Goal: Browse casually

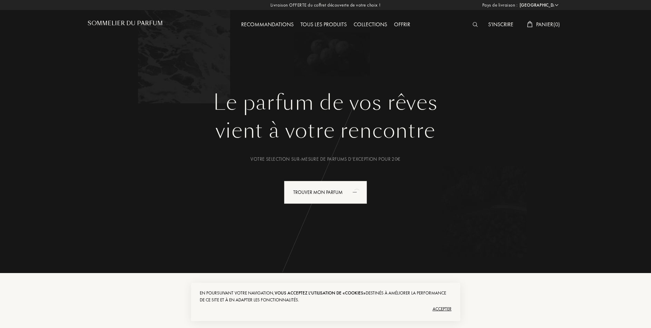
select select "FR"
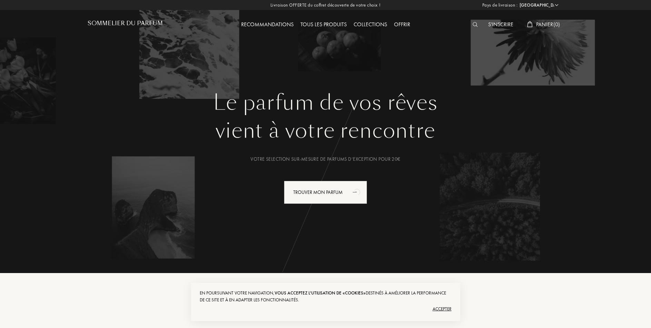
click at [323, 20] on div "Tous les produits" at bounding box center [323, 24] width 53 height 9
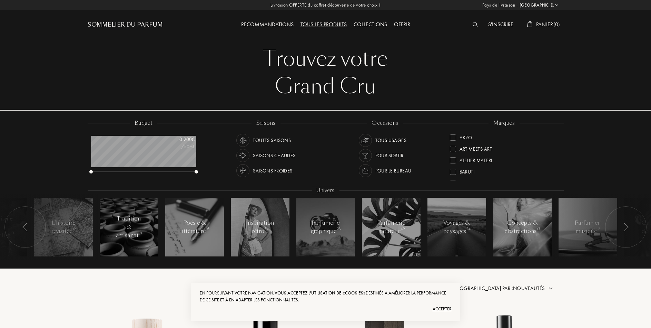
select select "FR"
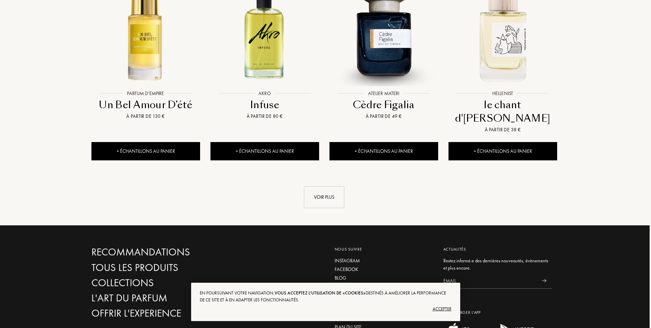
scroll to position [736, 1]
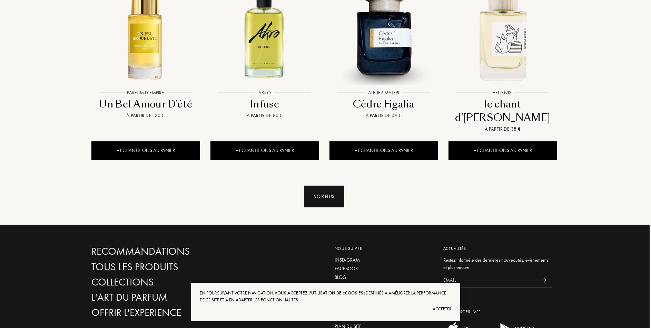
click at [327, 185] on div "Voir plus" at bounding box center [324, 196] width 40 height 22
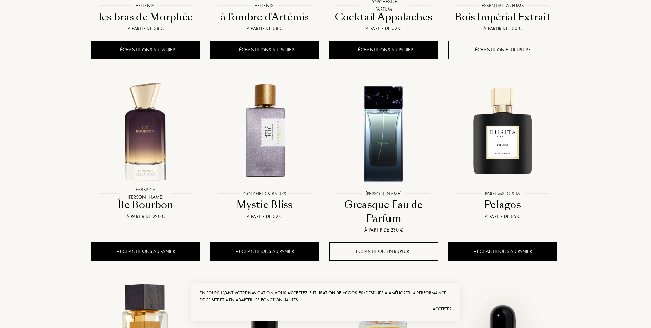
scroll to position [1025, 1]
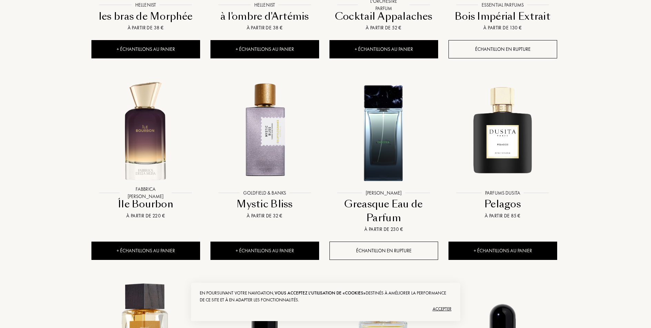
click at [450, 309] on div "Accepter" at bounding box center [326, 308] width 252 height 11
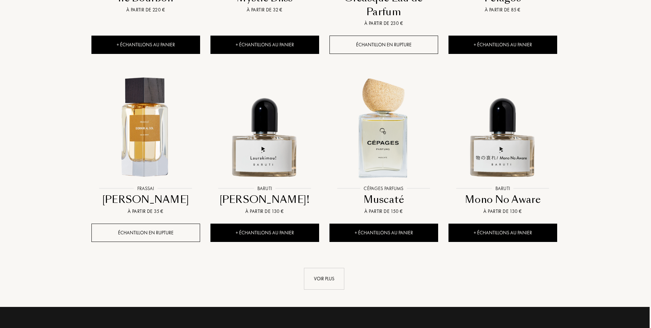
scroll to position [1243, 1]
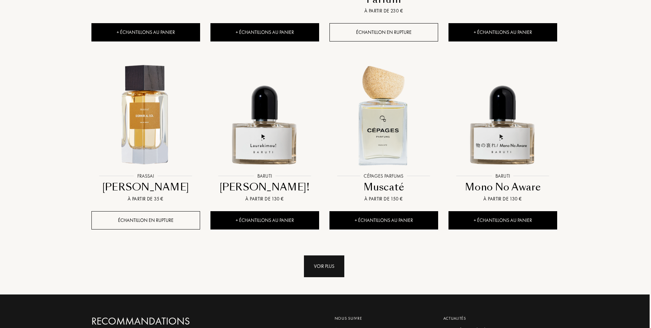
click at [322, 255] on div "Voir plus" at bounding box center [324, 266] width 40 height 22
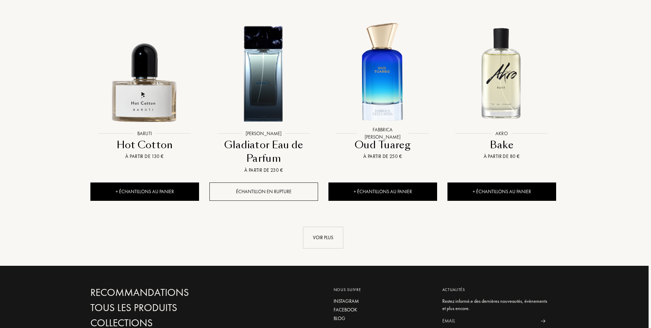
scroll to position [1876, 2]
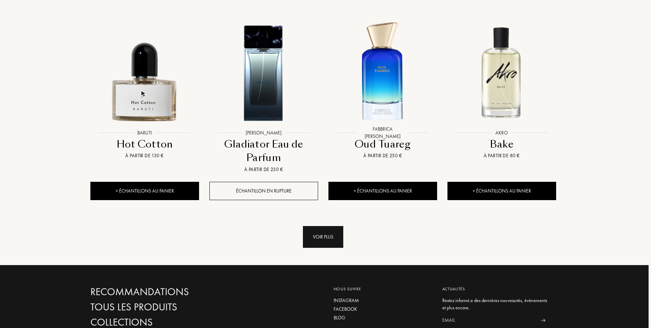
click at [324, 226] on div "Voir plus" at bounding box center [323, 237] width 40 height 22
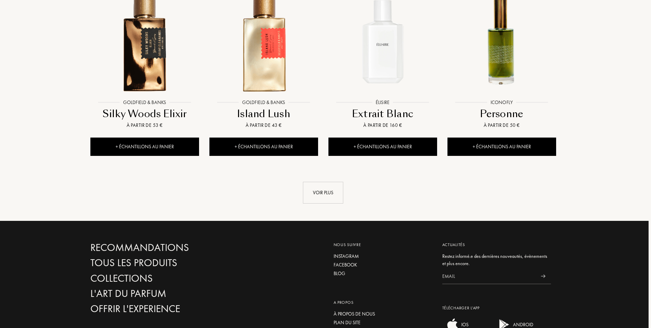
scroll to position [2483, 2]
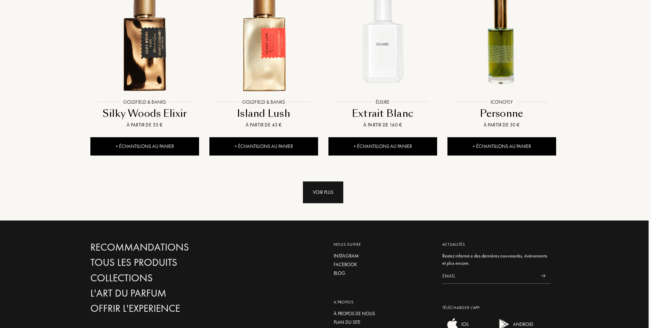
click at [322, 181] on div "Voir plus" at bounding box center [323, 192] width 40 height 22
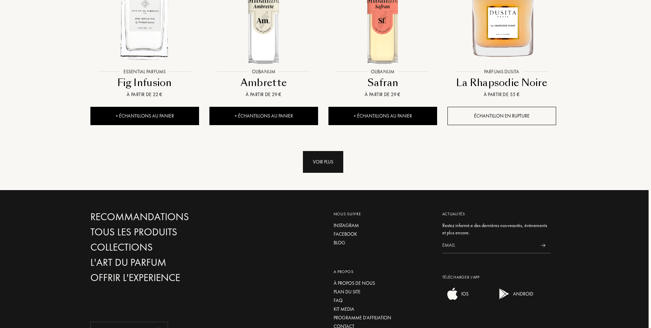
scroll to position [3092, 2]
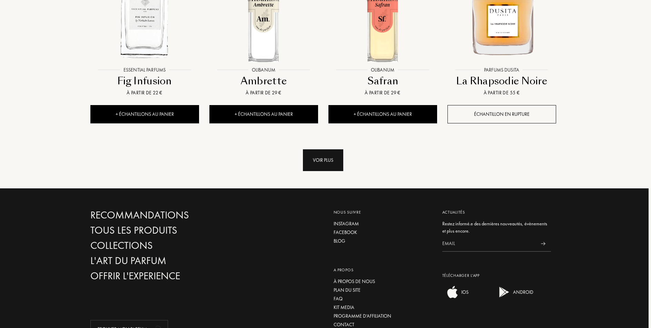
click at [314, 149] on div "Voir plus" at bounding box center [323, 160] width 40 height 22
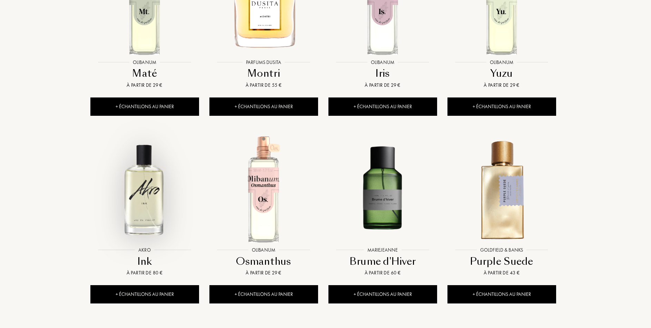
scroll to position [3471, 2]
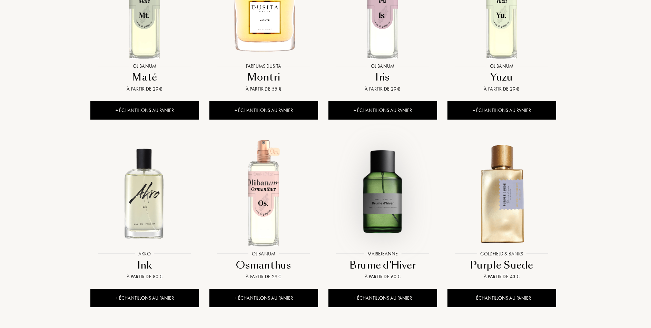
click at [392, 168] on img at bounding box center [382, 192] width 107 height 107
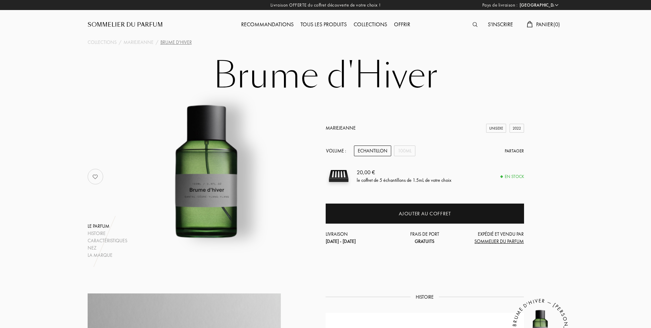
select select "FR"
click at [119, 27] on div "Sommelier du Parfum" at bounding box center [125, 25] width 75 height 8
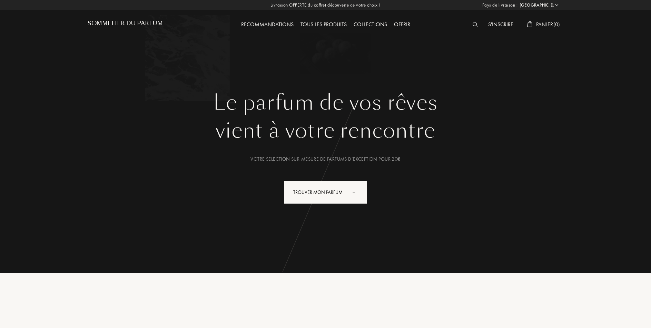
select select "FR"
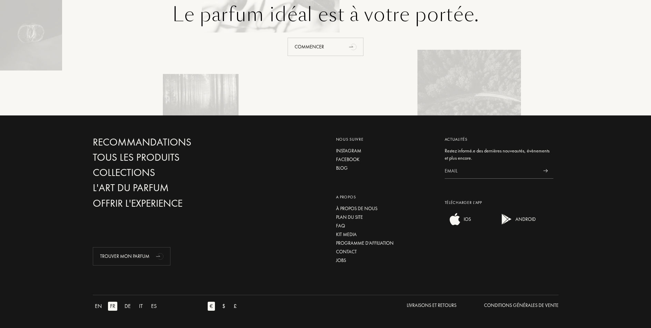
scroll to position [1578, 0]
click at [356, 209] on div "À propos de nous" at bounding box center [385, 208] width 98 height 7
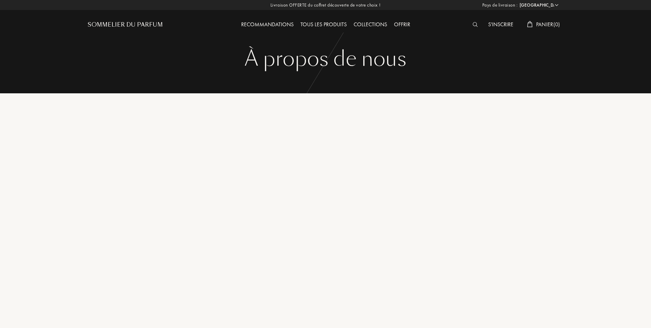
select select "FR"
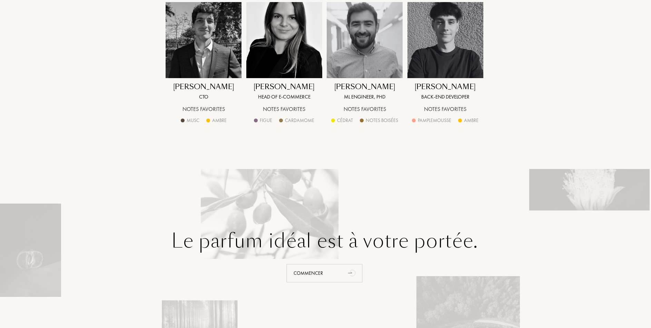
scroll to position [787, 1]
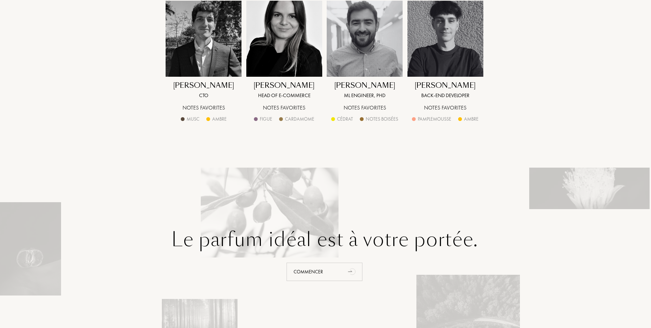
drag, startPoint x: 457, startPoint y: 85, endPoint x: 421, endPoint y: 86, distance: 35.9
click at [421, 86] on div "Javier Helguera" at bounding box center [445, 85] width 61 height 10
drag, startPoint x: 426, startPoint y: 85, endPoint x: 462, endPoint y: 87, distance: 37.0
click at [474, 86] on div "Javier Helguera Back-end developer Notes favorites Pamplemousse Ambre" at bounding box center [445, 62] width 81 height 122
click at [462, 87] on div "Javier Helguera" at bounding box center [445, 85] width 61 height 10
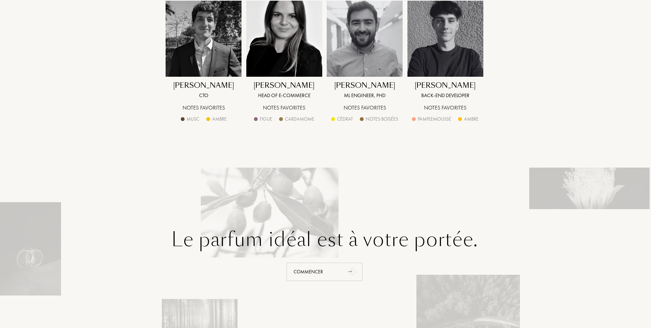
click at [462, 87] on div "Javier Helguera" at bounding box center [445, 85] width 61 height 10
click at [444, 54] on img at bounding box center [446, 39] width 76 height 76
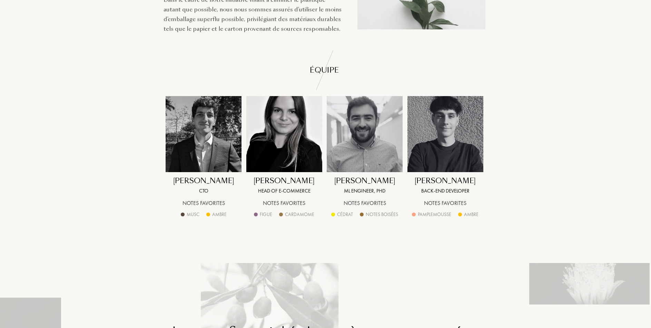
scroll to position [693, 1]
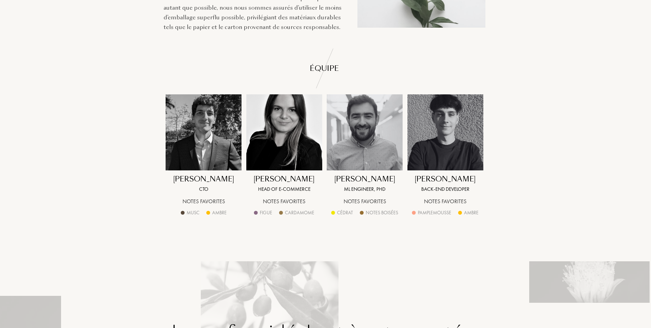
drag, startPoint x: 438, startPoint y: 178, endPoint x: 482, endPoint y: 179, distance: 44.5
click at [482, 179] on div "Javier Helguera Back-end developer Notes favorites Pamplemousse Ambre" at bounding box center [445, 155] width 81 height 122
drag, startPoint x: 358, startPoint y: 209, endPoint x: 259, endPoint y: 228, distance: 100.5
click at [338, 232] on div "Nicolas Cailleux CTO Notes favorites Musc Ambre Marine Camus HEAD OF E-COMMERCE…" at bounding box center [324, 174] width 343 height 174
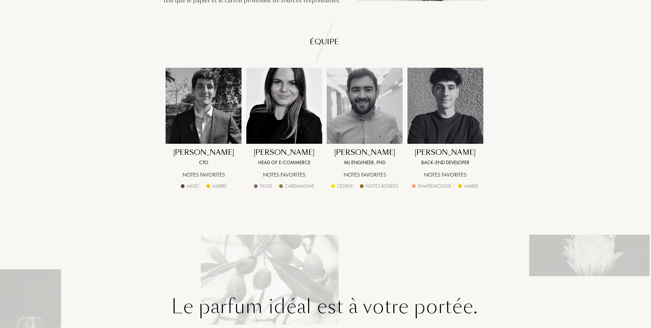
drag, startPoint x: 245, startPoint y: 232, endPoint x: 245, endPoint y: 212, distance: 20.0
click at [245, 212] on div "Nicolas Cailleux CTO Notes favorites Musc Ambre Marine Camus HEAD OF E-COMMERCE…" at bounding box center [324, 148] width 343 height 174
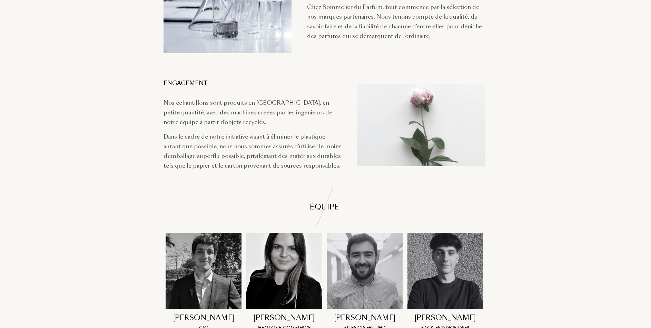
scroll to position [556, 1]
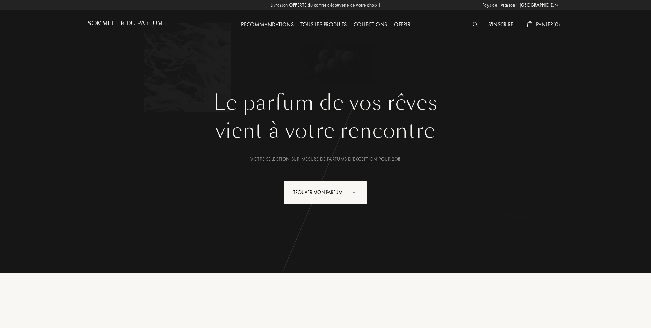
select select "FR"
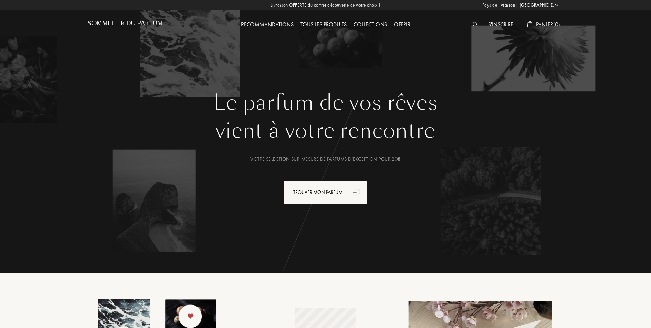
click at [341, 27] on div "Tous les produits" at bounding box center [323, 24] width 53 height 9
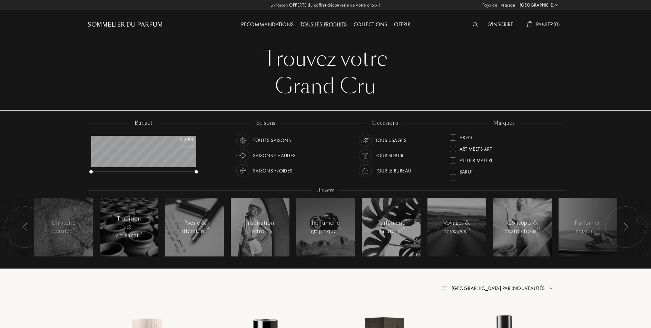
select select "FR"
click at [452, 137] on div at bounding box center [453, 137] width 6 height 6
click at [453, 146] on div at bounding box center [453, 149] width 6 height 6
click at [454, 157] on div at bounding box center [453, 160] width 6 height 6
click at [452, 172] on div at bounding box center [453, 171] width 6 height 6
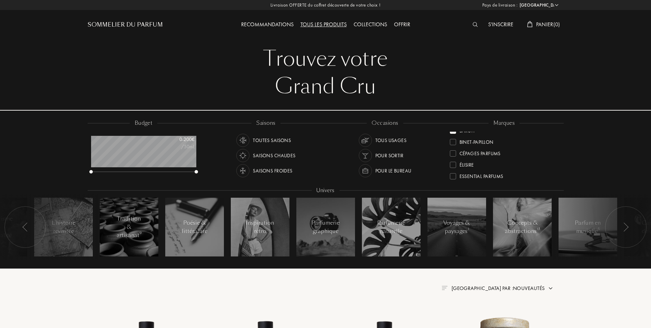
scroll to position [45, 0]
drag, startPoint x: 453, startPoint y: 136, endPoint x: 456, endPoint y: 145, distance: 9.3
click at [453, 136] on div at bounding box center [453, 138] width 6 height 6
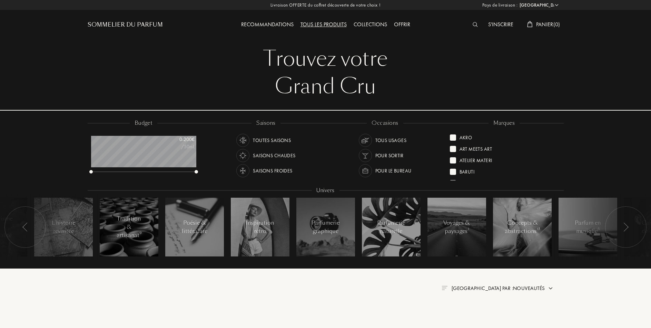
click at [456, 146] on div at bounding box center [453, 149] width 6 height 6
drag, startPoint x: 453, startPoint y: 148, endPoint x: 455, endPoint y: 157, distance: 8.7
click at [454, 149] on div at bounding box center [453, 147] width 6 height 6
click at [455, 158] on div at bounding box center [453, 160] width 6 height 6
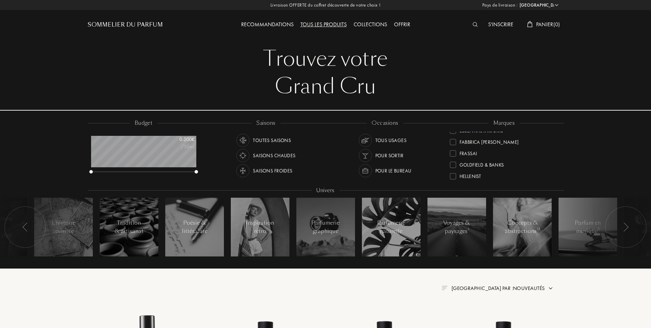
scroll to position [87, 0]
click at [451, 179] on div "ICONOFLY" at bounding box center [504, 184] width 109 height 11
click at [455, 161] on div at bounding box center [453, 163] width 6 height 6
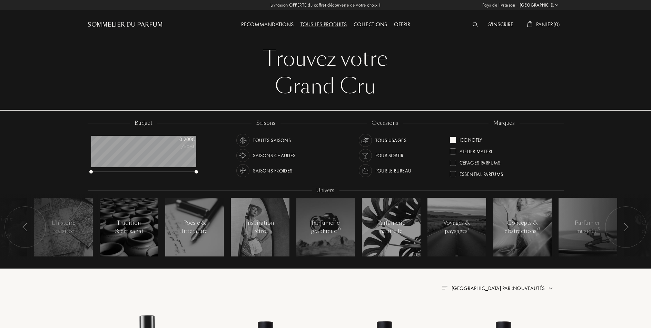
click at [455, 154] on div "Atelier Materi" at bounding box center [471, 149] width 42 height 9
click at [454, 150] on div at bounding box center [453, 150] width 6 height 6
click at [454, 143] on div at bounding box center [453, 145] width 6 height 6
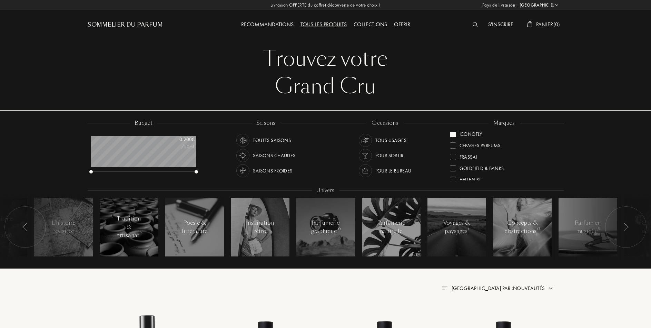
scroll to position [0, 0]
click at [454, 135] on div at bounding box center [453, 134] width 6 height 6
click at [455, 133] on div at bounding box center [453, 131] width 6 height 6
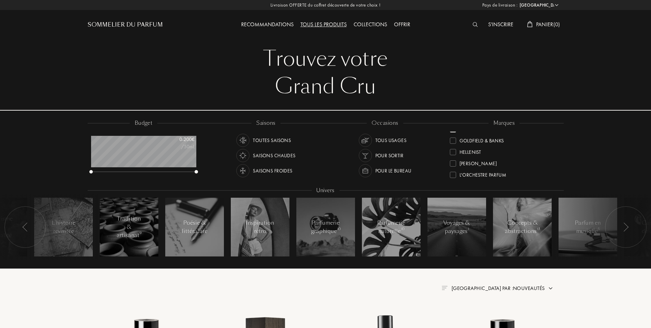
scroll to position [125, 0]
click at [455, 137] on div at bounding box center [453, 137] width 6 height 6
click at [455, 146] on div at bounding box center [453, 147] width 6 height 6
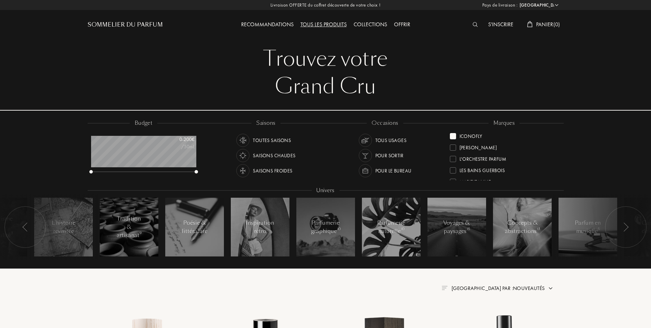
click at [457, 148] on div "[PERSON_NAME]" at bounding box center [473, 146] width 47 height 9
click at [456, 148] on div at bounding box center [453, 147] width 6 height 6
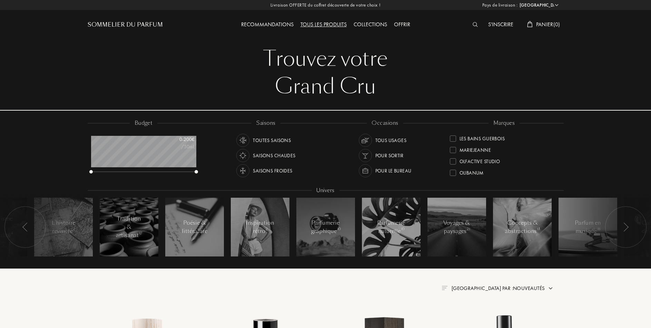
click at [455, 149] on div at bounding box center [453, 150] width 6 height 6
click at [453, 150] on div "Olibanum" at bounding box center [467, 146] width 34 height 9
click at [452, 172] on div at bounding box center [453, 171] width 6 height 6
click at [452, 170] on div at bounding box center [453, 171] width 6 height 6
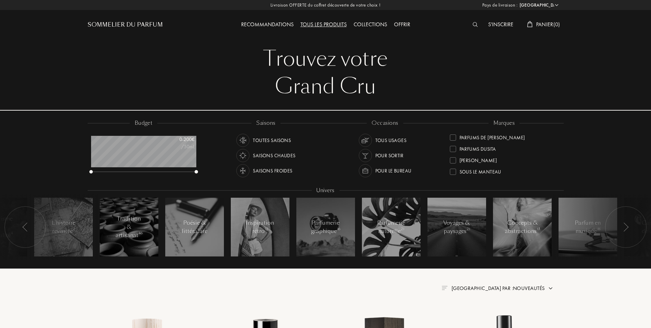
click at [454, 173] on div at bounding box center [453, 171] width 6 height 6
click at [453, 168] on div at bounding box center [453, 171] width 6 height 6
click at [455, 166] on div "Parfums Dusita" at bounding box center [473, 170] width 46 height 9
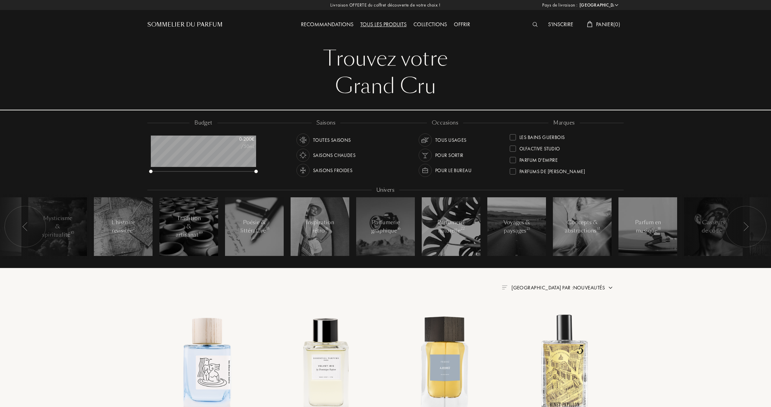
click at [513, 173] on div at bounding box center [513, 171] width 6 height 6
click at [513, 170] on div at bounding box center [513, 171] width 6 height 6
click at [513, 168] on div at bounding box center [513, 171] width 6 height 6
click at [513, 171] on div at bounding box center [513, 171] width 6 height 6
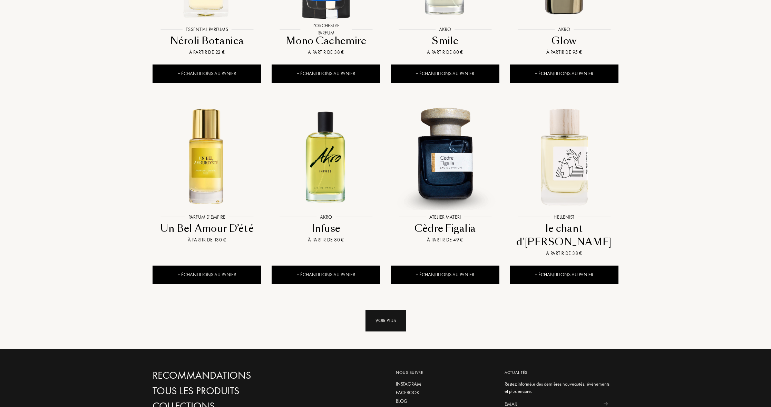
click at [381, 310] on div "Voir plus" at bounding box center [385, 321] width 40 height 22
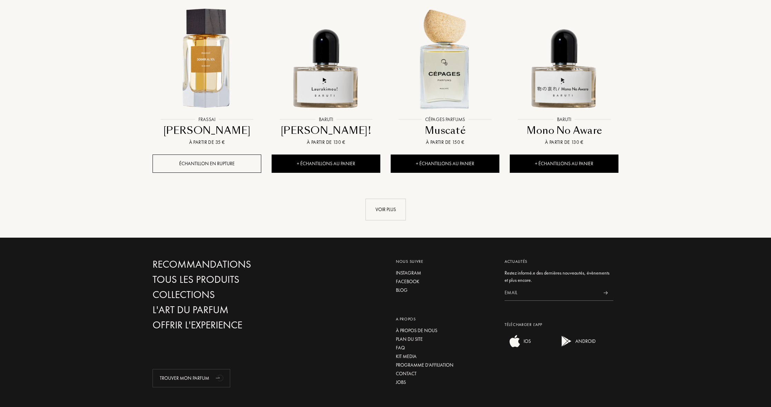
drag, startPoint x: 382, startPoint y: 165, endPoint x: 343, endPoint y: 155, distance: 39.7
click at [382, 199] on div "Voir plus" at bounding box center [385, 210] width 40 height 22
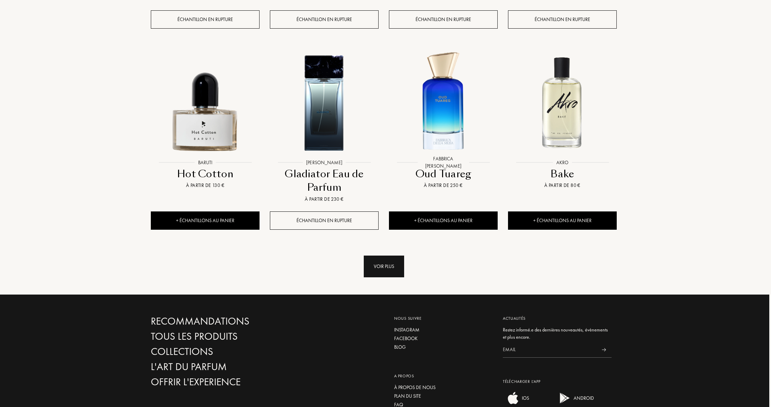
click at [397, 256] on div "Voir plus" at bounding box center [384, 267] width 40 height 22
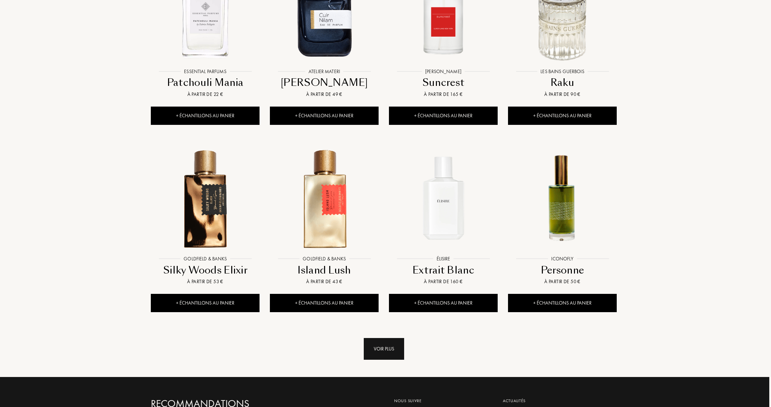
click at [382, 327] on div "Voir plus" at bounding box center [384, 349] width 40 height 22
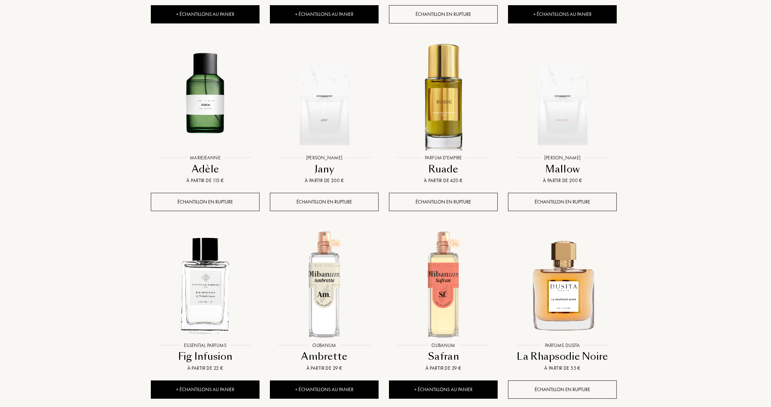
scroll to position [2860, 2]
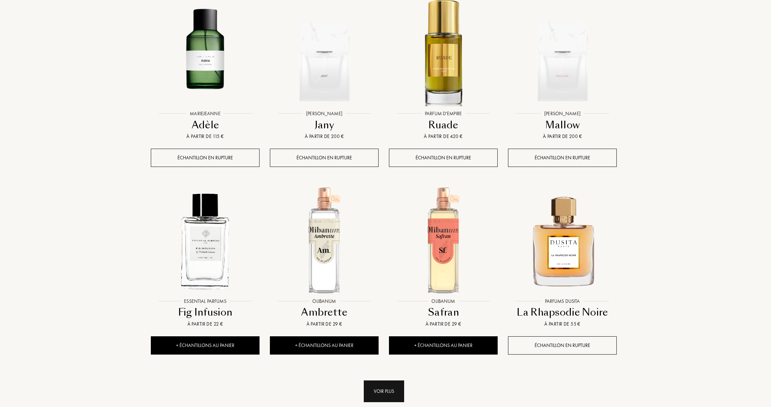
click at [390, 327] on div "Voir plus" at bounding box center [384, 392] width 40 height 22
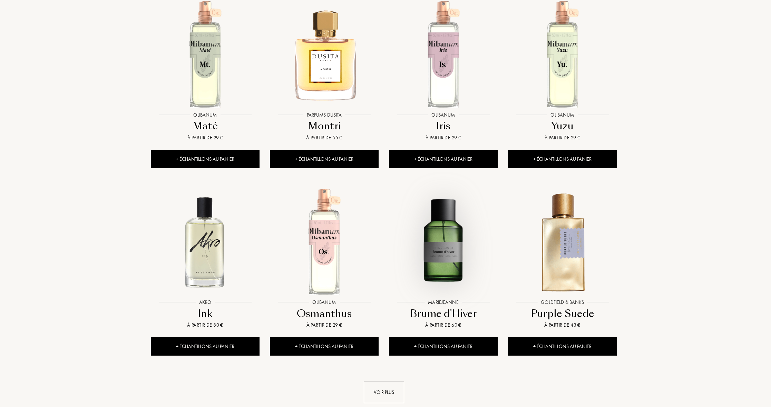
scroll to position [3425, 2]
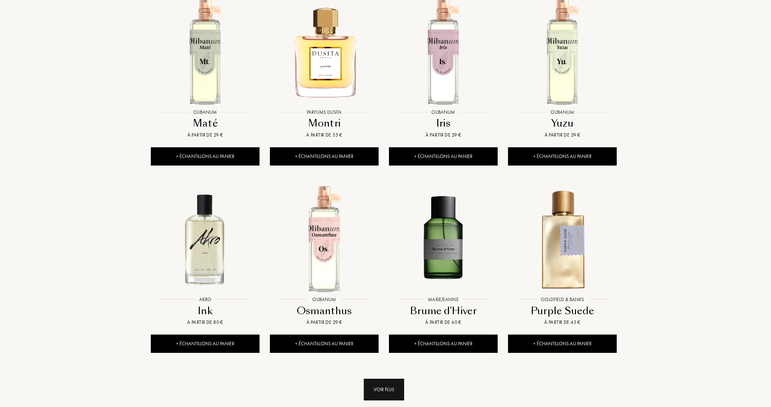
click at [387, 327] on div "Voir plus" at bounding box center [384, 390] width 40 height 22
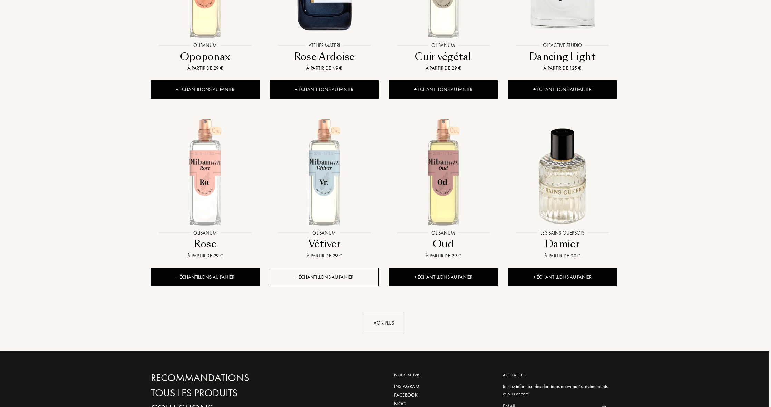
scroll to position [4055, 2]
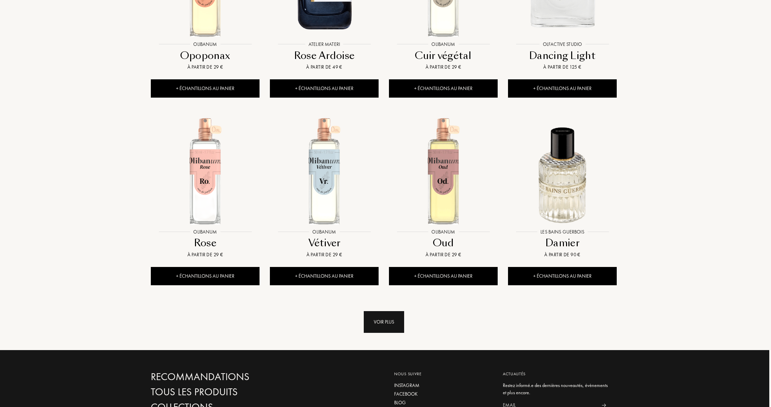
click at [389, 311] on div "Voir plus" at bounding box center [384, 322] width 40 height 22
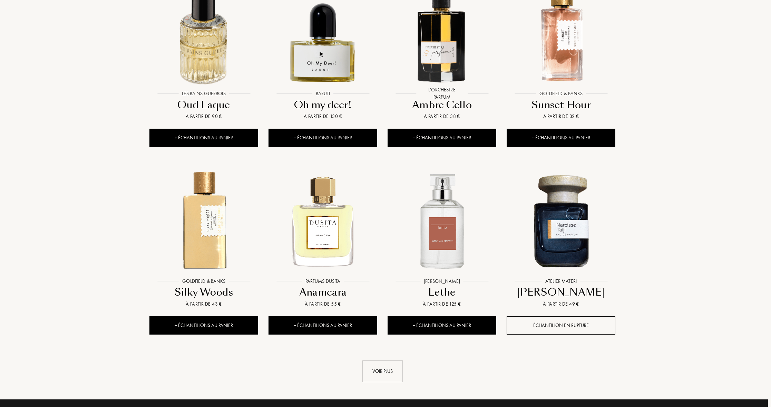
scroll to position [4570, 3]
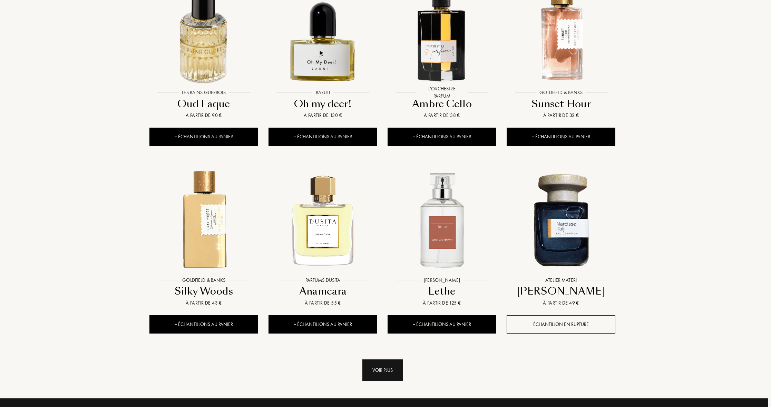
click at [384, 327] on div "Voir plus" at bounding box center [382, 371] width 40 height 22
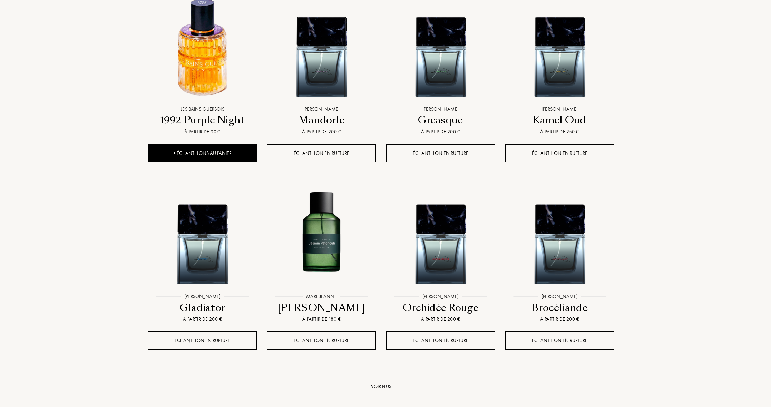
scroll to position [5159, 4]
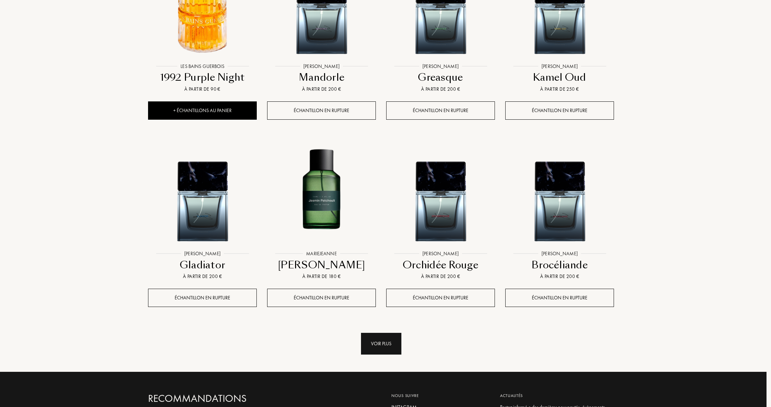
click at [386, 327] on div "Voir plus" at bounding box center [381, 344] width 40 height 22
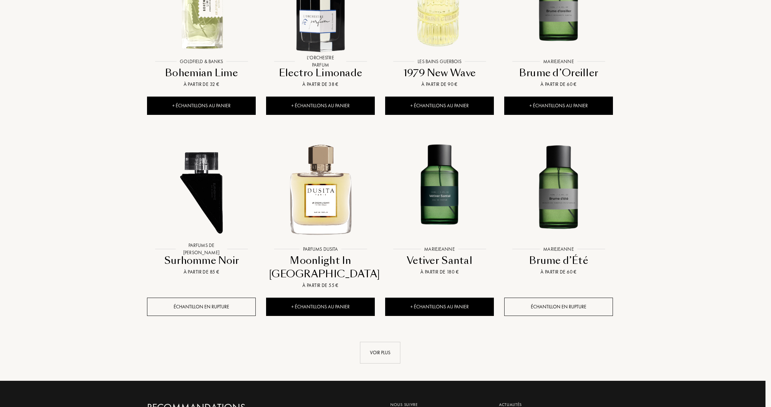
scroll to position [5727, 6]
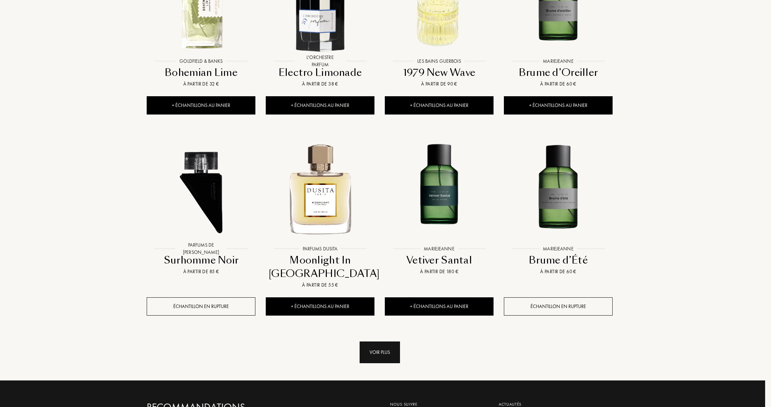
click at [386, 327] on div "Voir plus" at bounding box center [380, 353] width 40 height 22
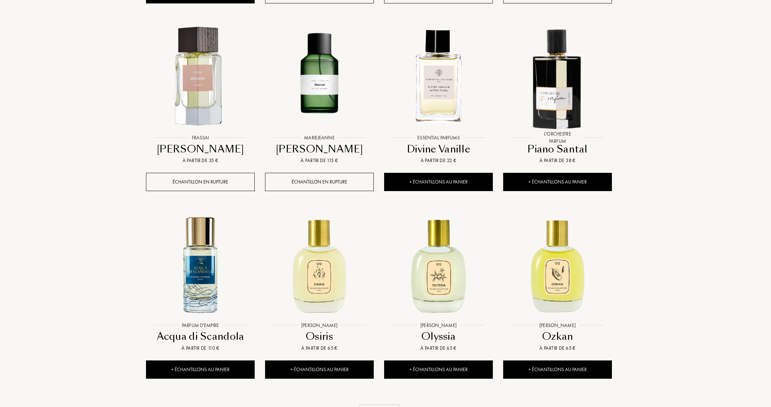
scroll to position [6245, 7]
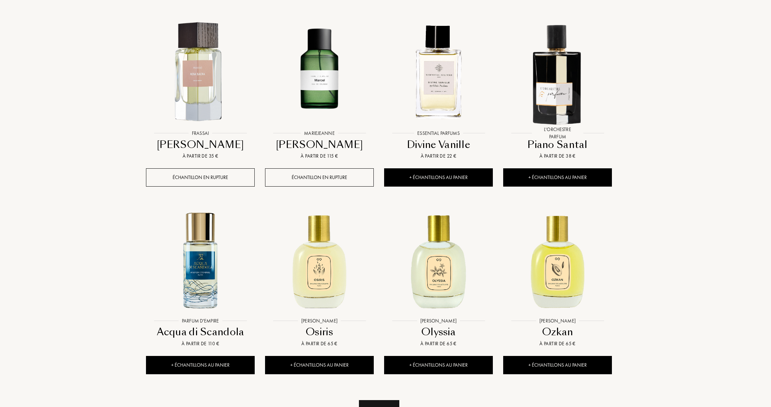
click at [382, 327] on div "Voir plus" at bounding box center [379, 411] width 40 height 22
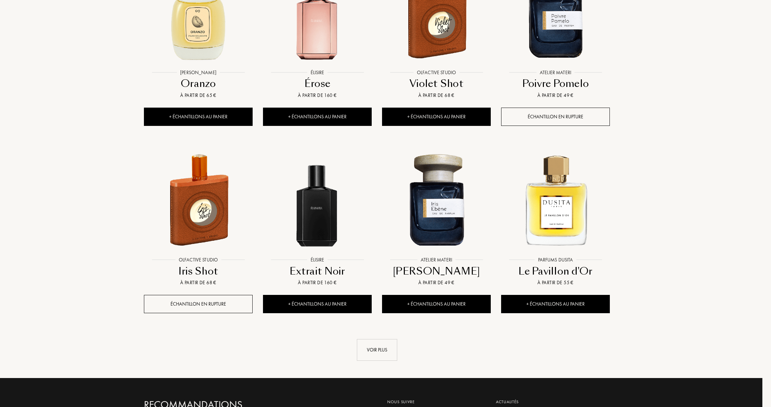
scroll to position [6869, 9]
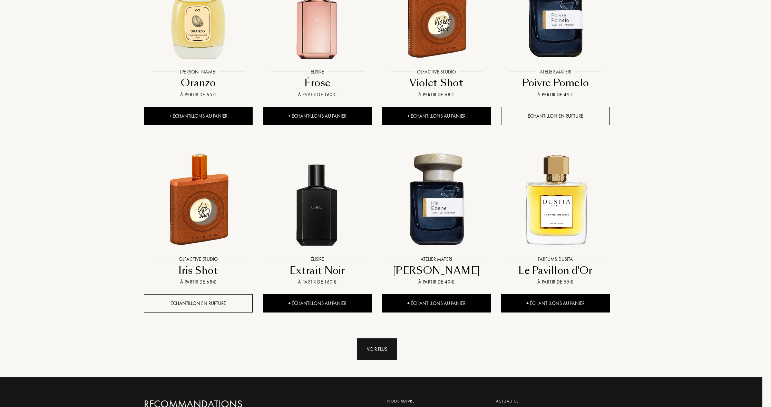
click at [372, 327] on div "Voir plus" at bounding box center [377, 350] width 40 height 22
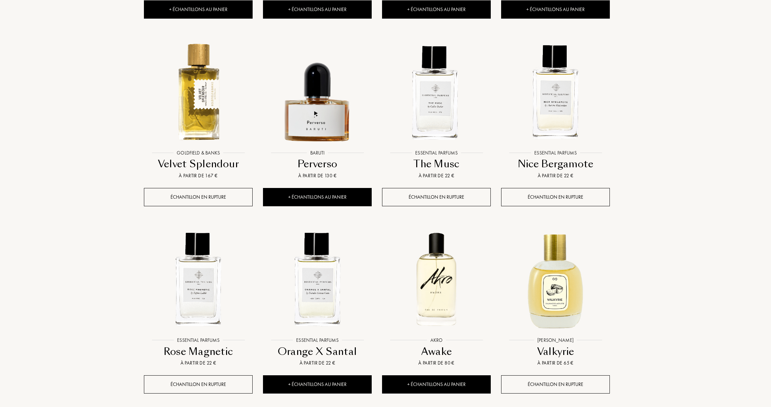
scroll to position [7365, 9]
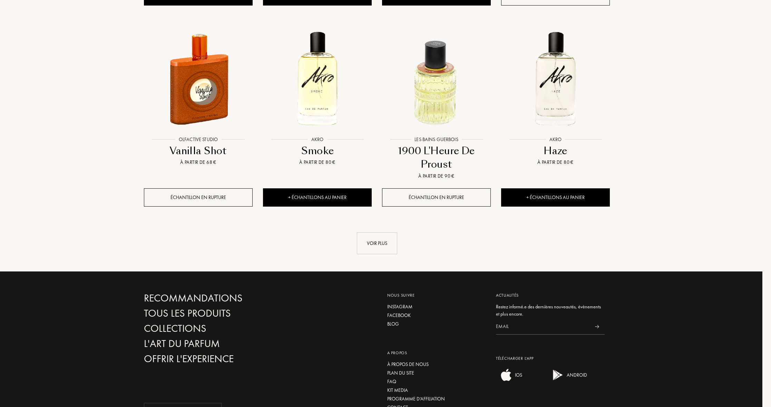
scroll to position [8128, 9]
